Goal: Information Seeking & Learning: Check status

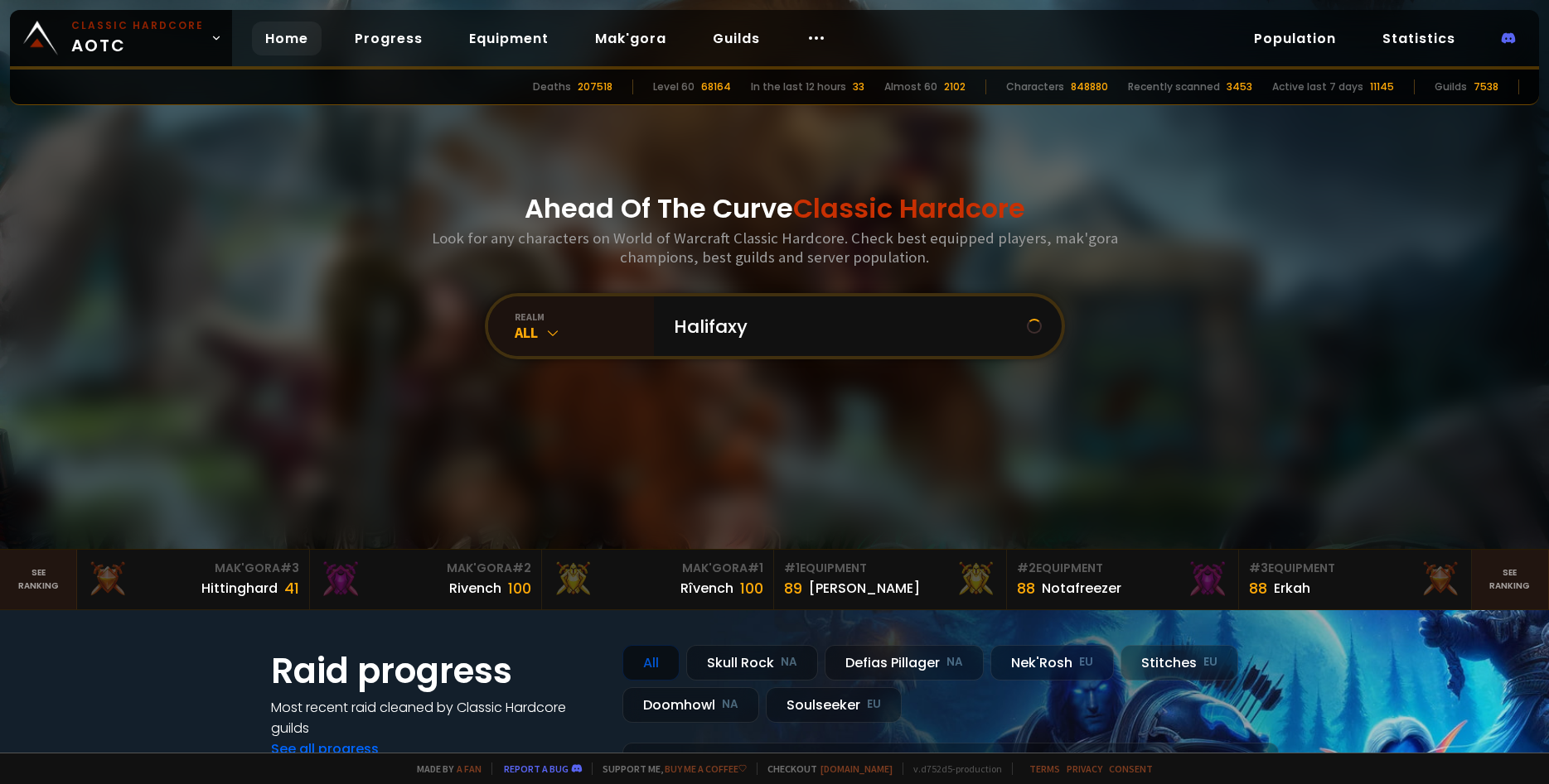
type input "Halifaxyo"
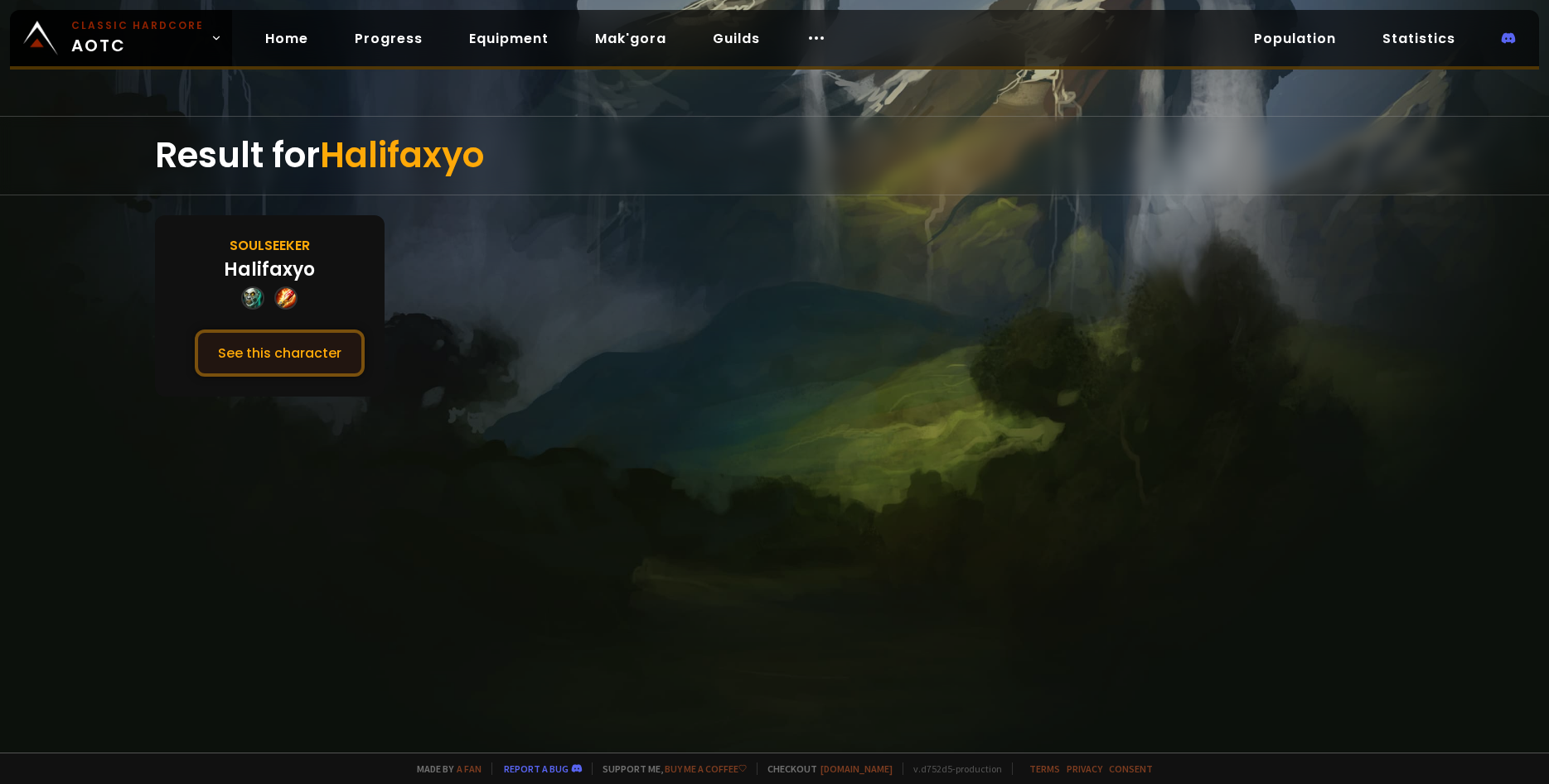
drag, startPoint x: 201, startPoint y: 331, endPoint x: 210, endPoint y: 331, distance: 9.0
click at [200, 329] on div "Soulseeker [PERSON_NAME] See this character" at bounding box center [269, 306] width 229 height 181
click at [236, 355] on button "See this character" at bounding box center [279, 353] width 170 height 47
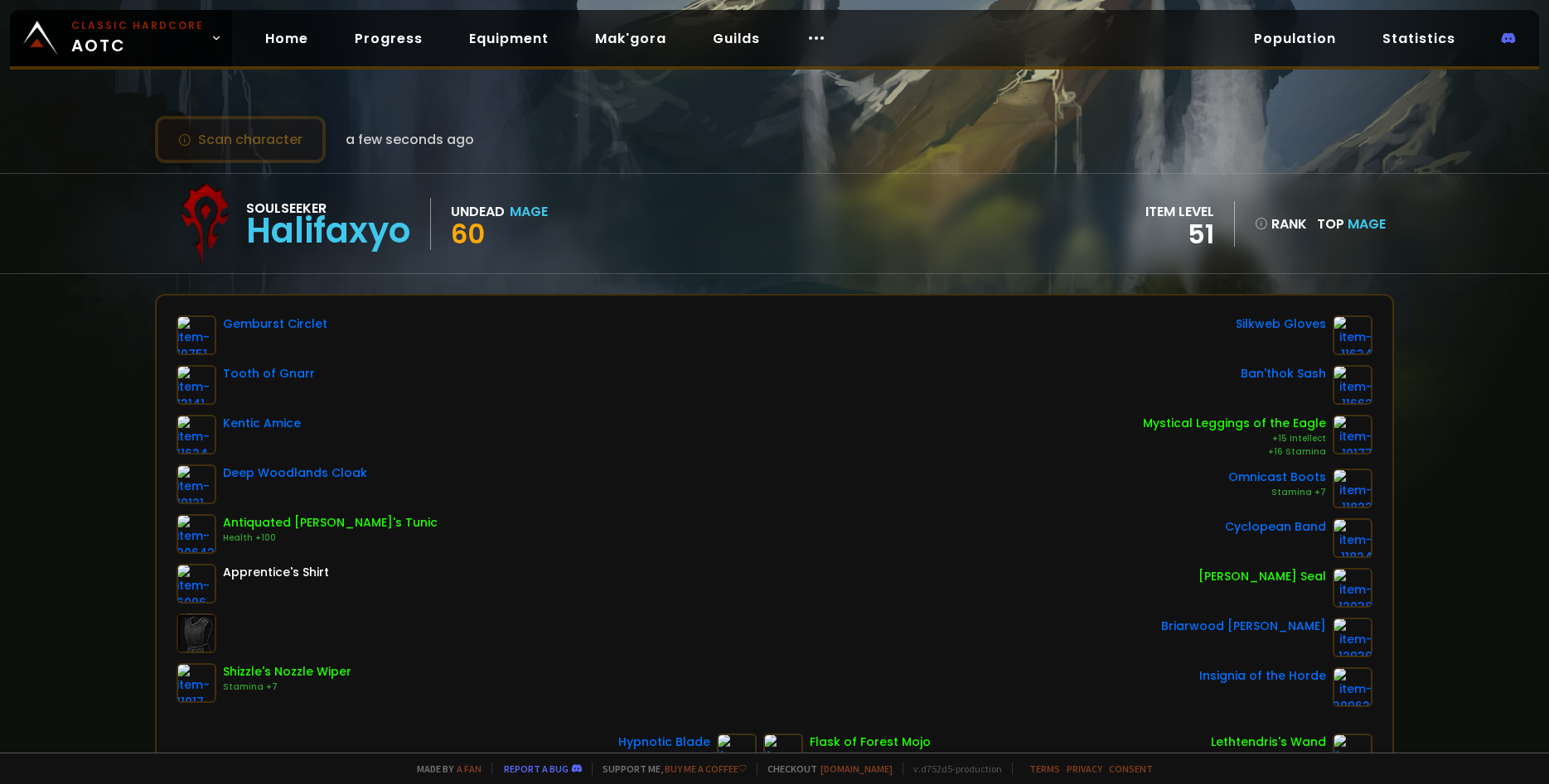
click at [237, 134] on button "Scan character" at bounding box center [239, 140] width 170 height 47
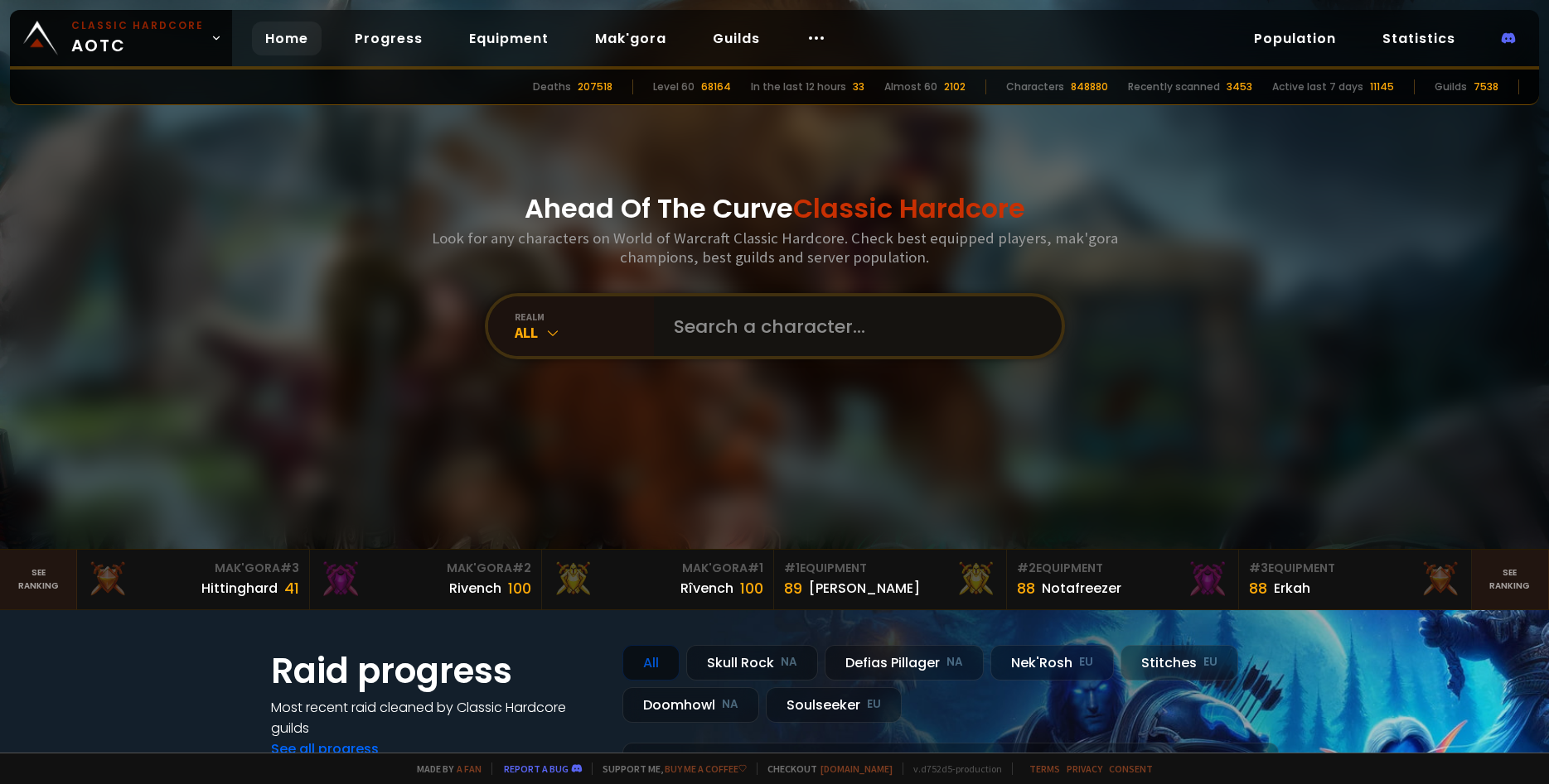
click at [775, 326] on input "text" at bounding box center [853, 326] width 378 height 60
click at [786, 311] on input "text" at bounding box center [853, 326] width 378 height 60
click at [804, 350] on input "text" at bounding box center [853, 326] width 378 height 60
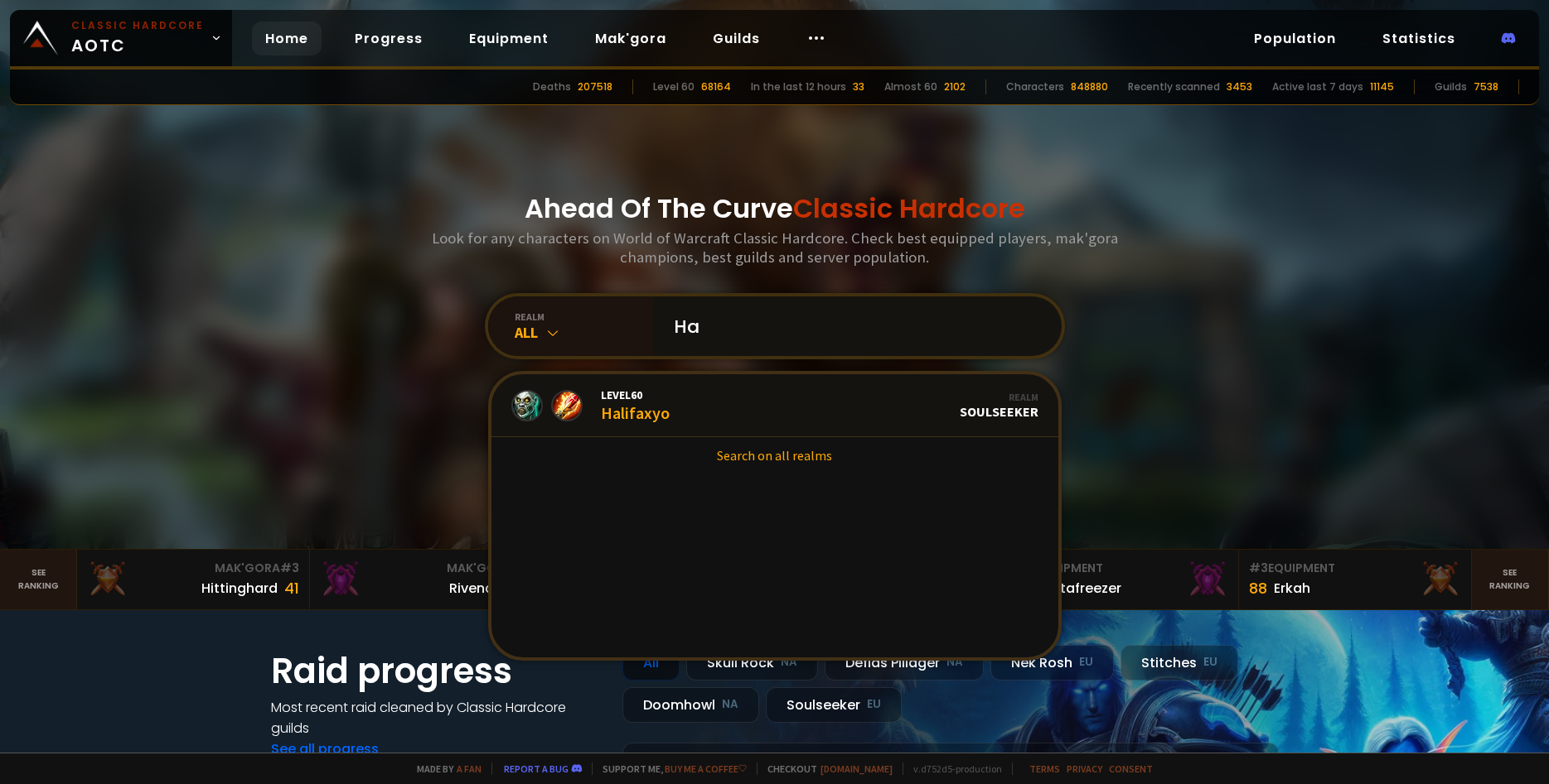
type input "H"
type input "Blackhali"
click at [622, 416] on div "Level 60 Blackhali" at bounding box center [632, 405] width 64 height 36
